Goal: Task Accomplishment & Management: Manage account settings

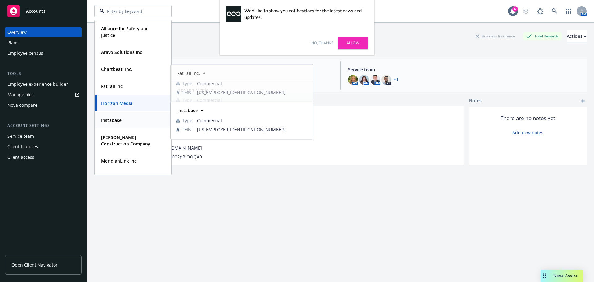
click at [126, 122] on div "Instabase" at bounding box center [133, 120] width 69 height 9
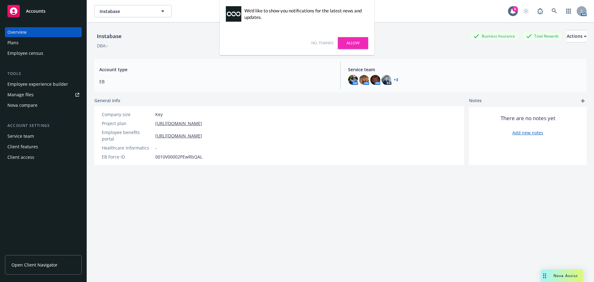
click at [356, 42] on link "Allow" at bounding box center [353, 43] width 30 height 12
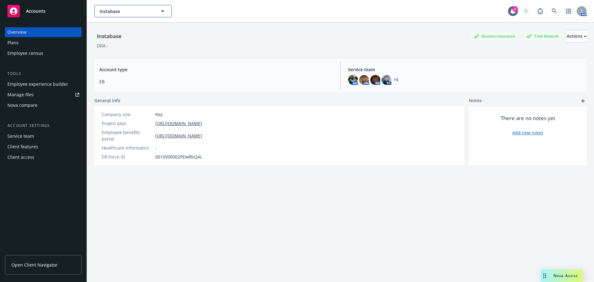
click at [138, 7] on button "Instabase" at bounding box center [132, 11] width 77 height 12
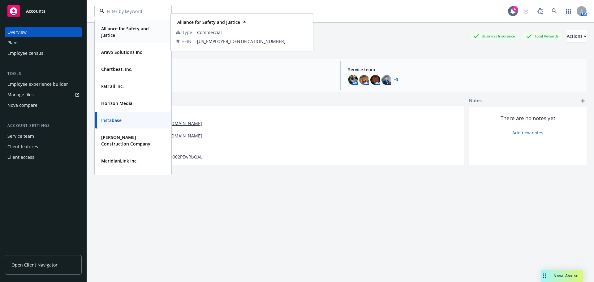
click at [218, 39] on span "[US_EMPLOYER_IDENTIFICATION_NUMBER]" at bounding box center [252, 41] width 111 height 6
click at [232, 71] on span "Account type" at bounding box center [215, 69] width 233 height 6
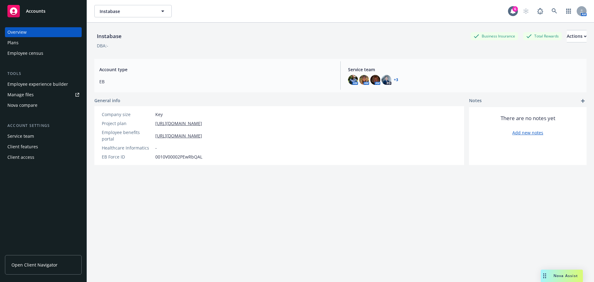
click at [394, 78] on link "+ 3" at bounding box center [396, 80] width 4 height 4
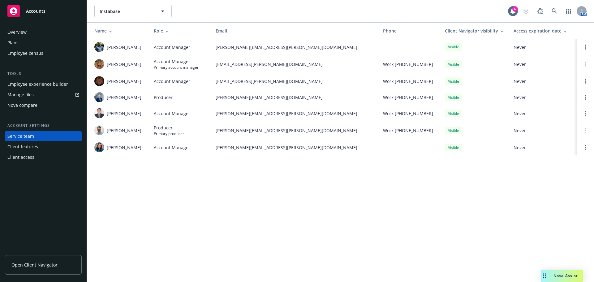
click at [32, 96] on div "Manage files" at bounding box center [20, 95] width 26 height 10
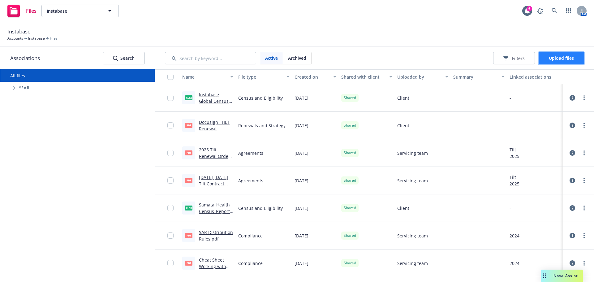
click at [568, 57] on span "Upload files" at bounding box center [560, 58] width 25 height 6
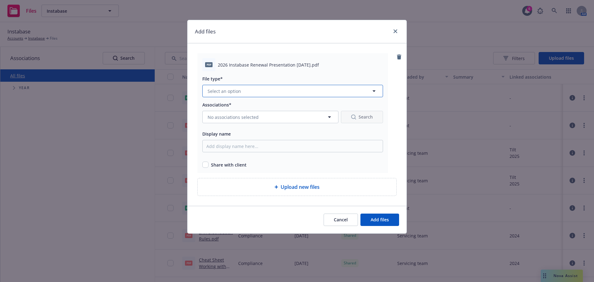
click at [280, 95] on button "Select an option" at bounding box center [292, 91] width 181 height 12
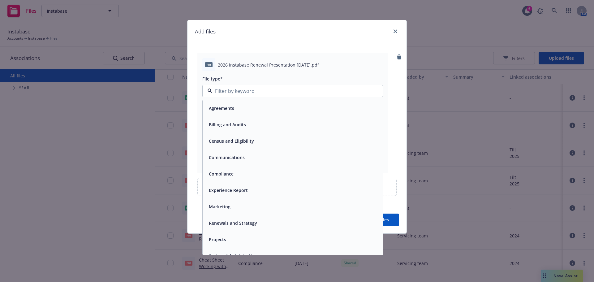
click at [244, 221] on span "Renewals and Strategy" at bounding box center [233, 222] width 48 height 6
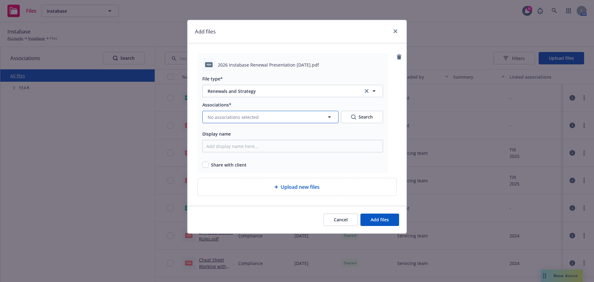
click at [244, 116] on span "No associations selected" at bounding box center [232, 117] width 51 height 6
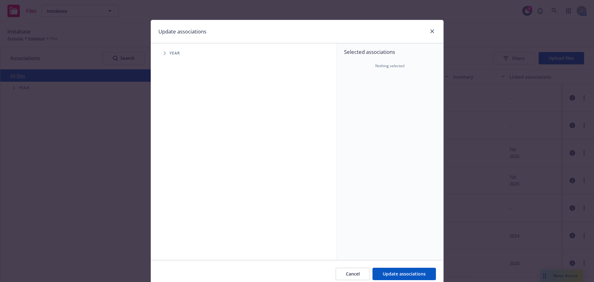
click at [165, 54] on span "Tree Example" at bounding box center [165, 53] width 10 height 10
click at [177, 154] on input "Tree Example" at bounding box center [180, 152] width 6 height 6
checkbox input "true"
click at [418, 275] on span "Update associations" at bounding box center [403, 273] width 43 height 6
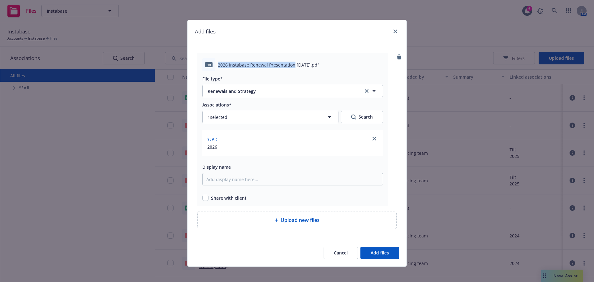
drag, startPoint x: 215, startPoint y: 64, endPoint x: 291, endPoint y: 63, distance: 75.4
click at [291, 63] on span "2026 Instabase Renewal Presentation 10.01.2025.pdf" at bounding box center [268, 65] width 101 height 6
copy span "2026 Instabase Renewal Presentation"
click at [245, 180] on input "Display name" at bounding box center [292, 179] width 181 height 12
paste input "2026 Instabase Renewal Presentation"
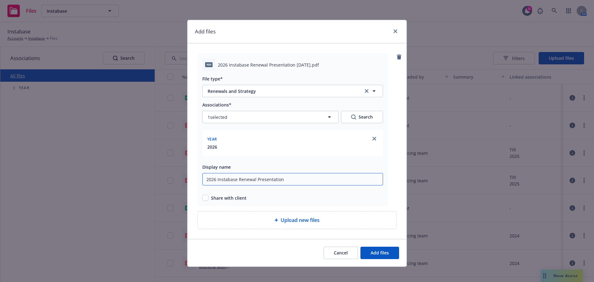
type input "2026 Instabase Renewal Presentation"
click at [205, 198] on input "checkbox" at bounding box center [205, 197] width 6 height 6
checkbox input "true"
click at [376, 250] on span "Add files" at bounding box center [379, 252] width 18 height 6
